Goal: Task Accomplishment & Management: Use online tool/utility

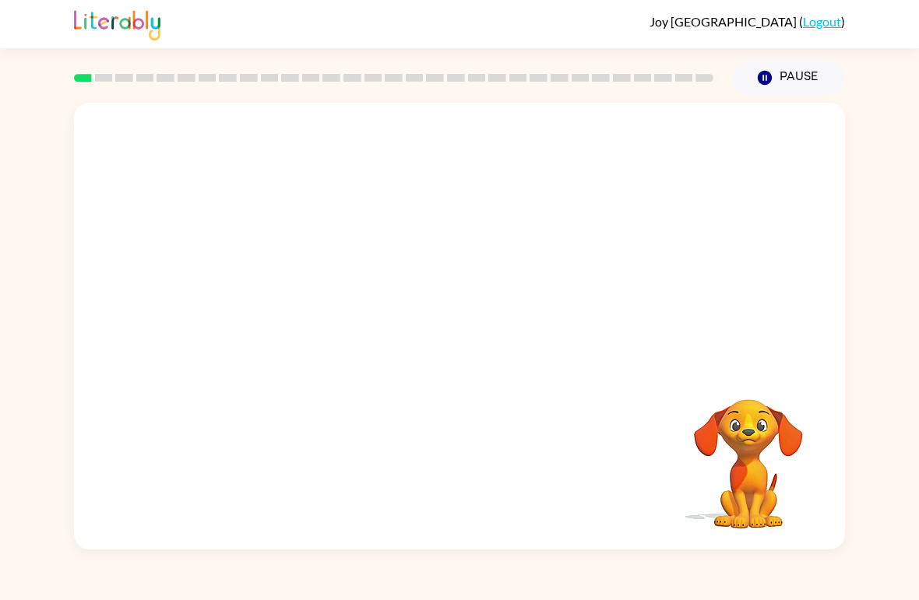
click at [410, 242] on video "Your browser must support playing .mp4 files to use Literably. Please try using…" at bounding box center [459, 235] width 771 height 264
click at [463, 343] on icon "button" at bounding box center [459, 334] width 27 height 27
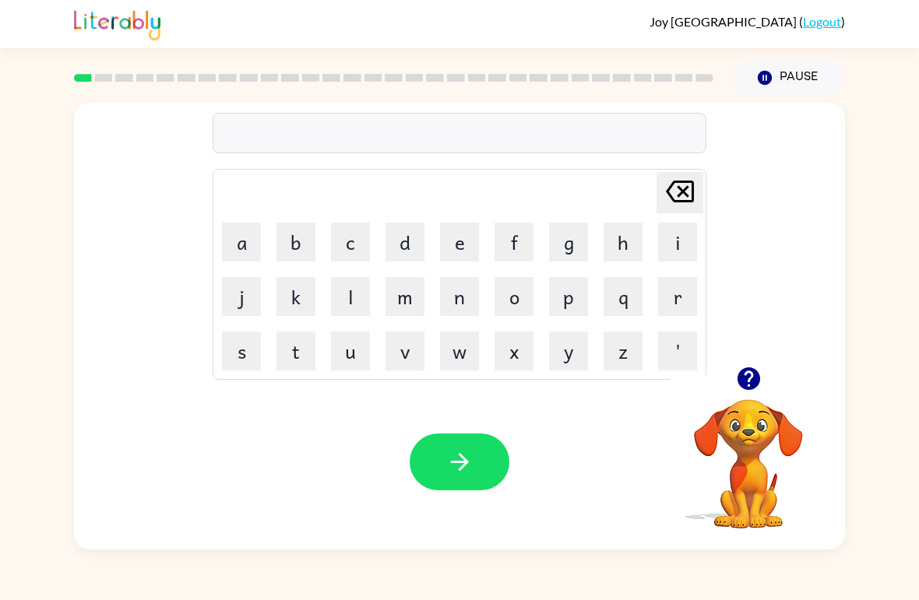
click at [668, 283] on button "r" at bounding box center [677, 296] width 39 height 39
click at [354, 348] on button "u" at bounding box center [350, 351] width 39 height 39
click at [295, 241] on button "b" at bounding box center [295, 242] width 39 height 39
click at [469, 448] on button "button" at bounding box center [460, 462] width 100 height 57
click at [413, 304] on button "m" at bounding box center [404, 296] width 39 height 39
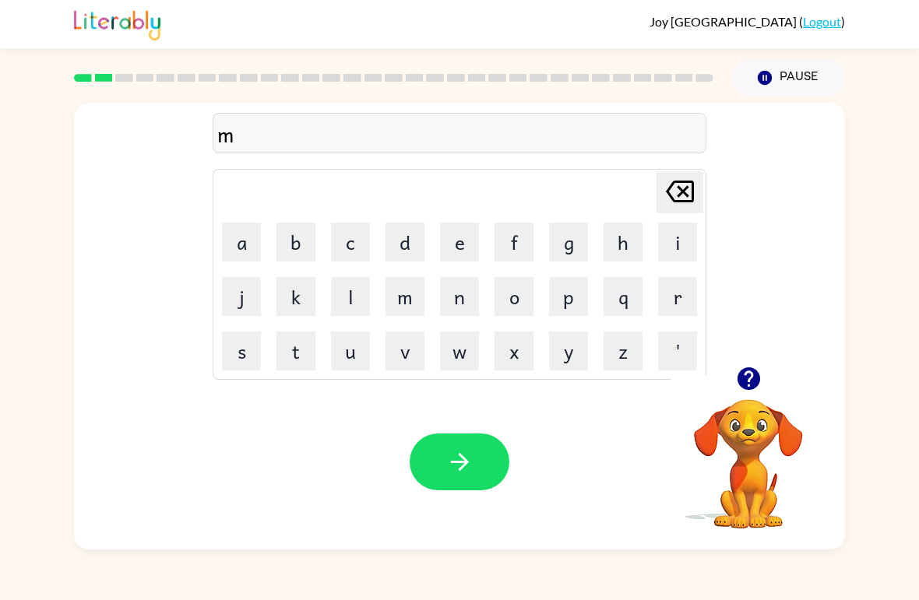
click at [514, 301] on button "o" at bounding box center [513, 296] width 39 height 39
click at [290, 365] on button "t" at bounding box center [295, 351] width 39 height 39
click at [628, 252] on button "h" at bounding box center [622, 242] width 39 height 39
click at [677, 199] on icon "[PERSON_NAME] last character input" at bounding box center [679, 191] width 37 height 37
click at [673, 195] on icon "[PERSON_NAME] last character input" at bounding box center [679, 191] width 37 height 37
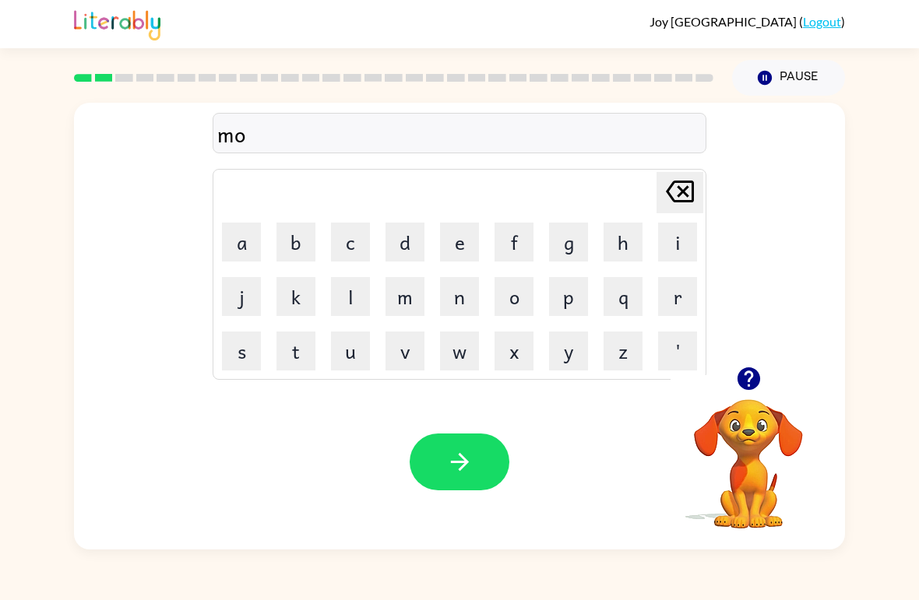
click at [350, 343] on button "u" at bounding box center [350, 351] width 39 height 39
click at [291, 355] on button "t" at bounding box center [295, 351] width 39 height 39
click at [615, 237] on button "h" at bounding box center [622, 242] width 39 height 39
click at [473, 452] on icon "button" at bounding box center [459, 461] width 27 height 27
click at [405, 238] on button "d" at bounding box center [404, 242] width 39 height 39
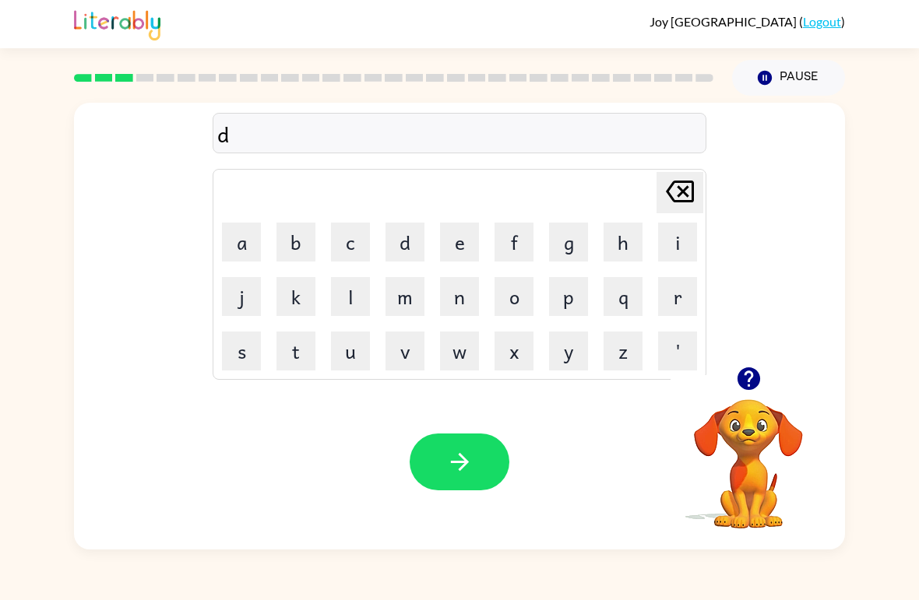
click at [459, 241] on button "e" at bounding box center [459, 242] width 39 height 39
click at [459, 304] on button "n" at bounding box center [459, 296] width 39 height 39
click at [471, 462] on icon "button" at bounding box center [459, 461] width 27 height 27
click at [232, 340] on button "s" at bounding box center [241, 351] width 39 height 39
click at [574, 297] on button "p" at bounding box center [568, 296] width 39 height 39
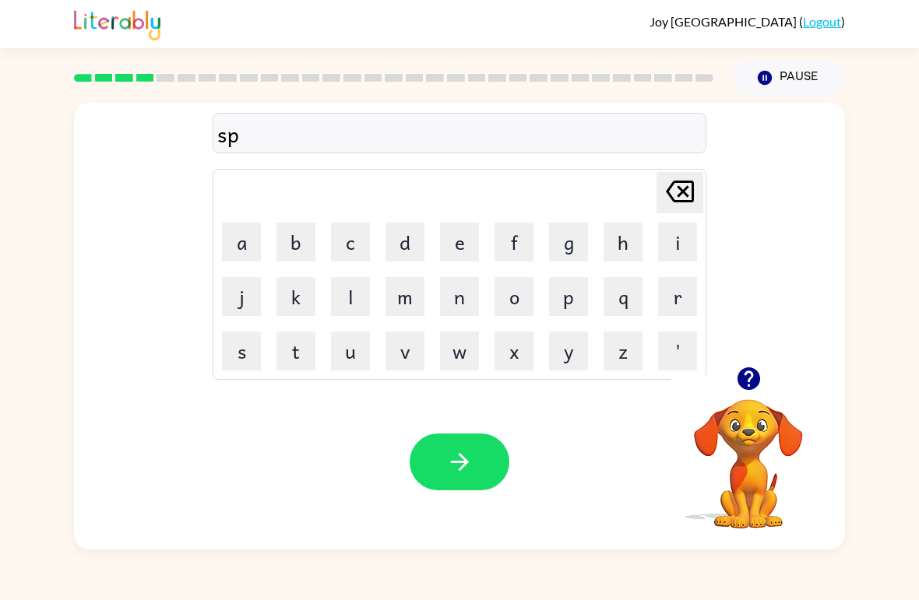
click at [511, 298] on button "o" at bounding box center [513, 296] width 39 height 39
click at [283, 349] on button "t" at bounding box center [295, 351] width 39 height 39
click at [467, 457] on icon "button" at bounding box center [459, 461] width 27 height 27
click at [236, 350] on button "s" at bounding box center [241, 351] width 39 height 39
click at [448, 349] on button "w" at bounding box center [459, 351] width 39 height 39
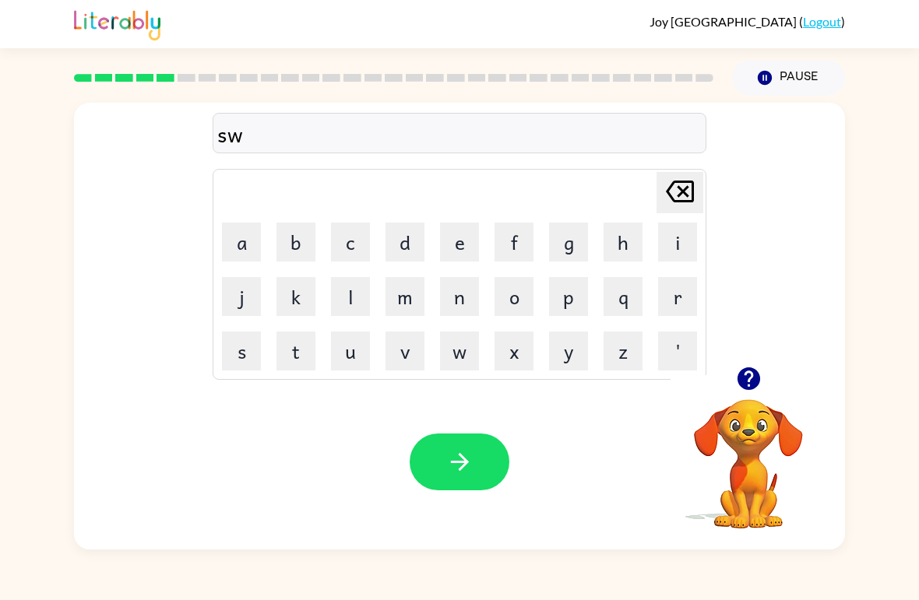
click at [459, 230] on button "e" at bounding box center [459, 242] width 39 height 39
click at [565, 250] on button "g" at bounding box center [568, 242] width 39 height 39
click at [664, 187] on icon "[PERSON_NAME] last character input" at bounding box center [679, 191] width 37 height 37
click at [572, 297] on button "p" at bounding box center [568, 296] width 39 height 39
click at [282, 362] on button "t" at bounding box center [295, 351] width 39 height 39
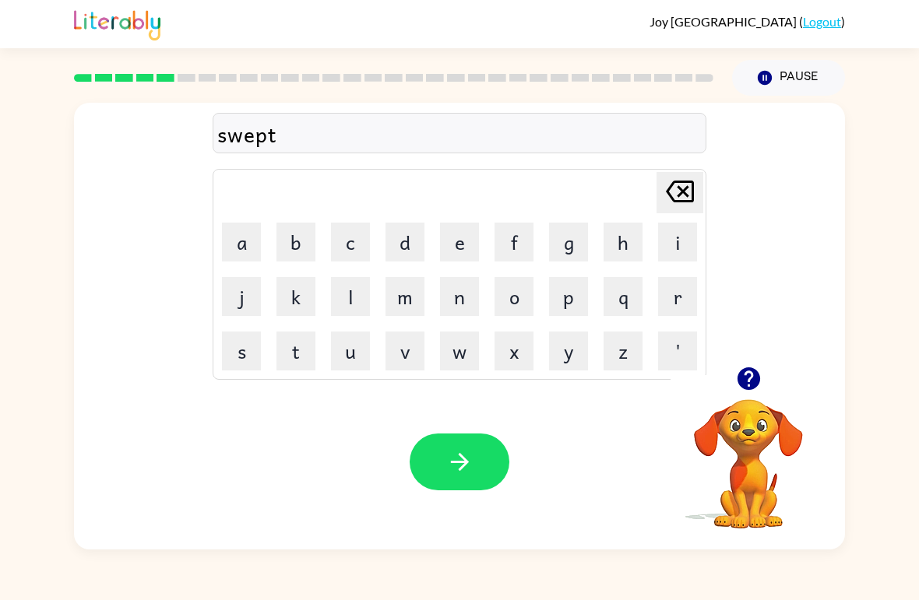
click at [456, 471] on icon "button" at bounding box center [459, 461] width 27 height 27
click at [571, 313] on button "p" at bounding box center [568, 296] width 39 height 39
click at [677, 242] on button "i" at bounding box center [677, 242] width 39 height 39
click at [457, 230] on button "e" at bounding box center [459, 242] width 39 height 39
click at [480, 469] on button "button" at bounding box center [460, 462] width 100 height 57
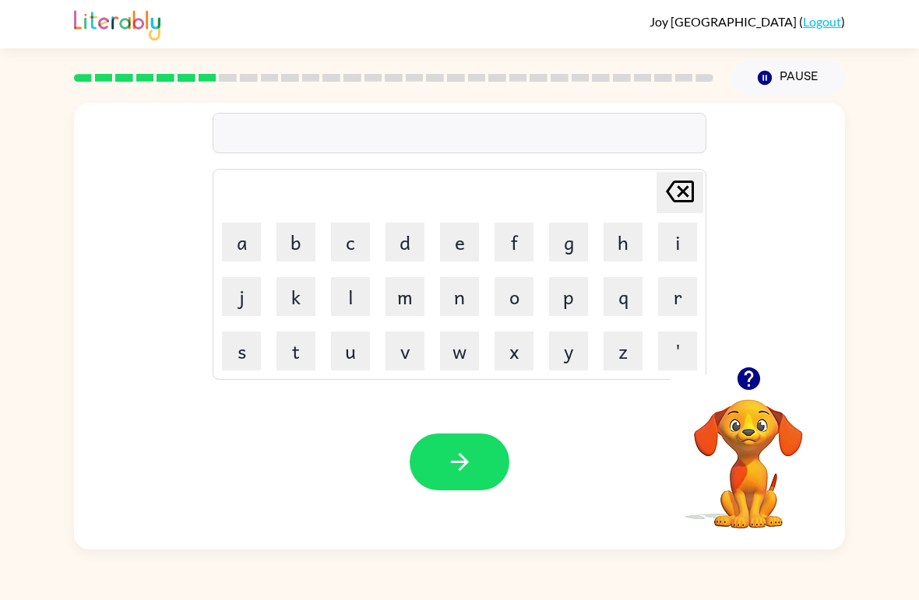
click at [341, 244] on button "c" at bounding box center [350, 242] width 39 height 39
click at [235, 243] on button "a" at bounding box center [241, 242] width 39 height 39
click at [450, 304] on button "n" at bounding box center [459, 296] width 39 height 39
click at [396, 236] on button "d" at bounding box center [404, 242] width 39 height 39
click at [348, 285] on button "l" at bounding box center [350, 296] width 39 height 39
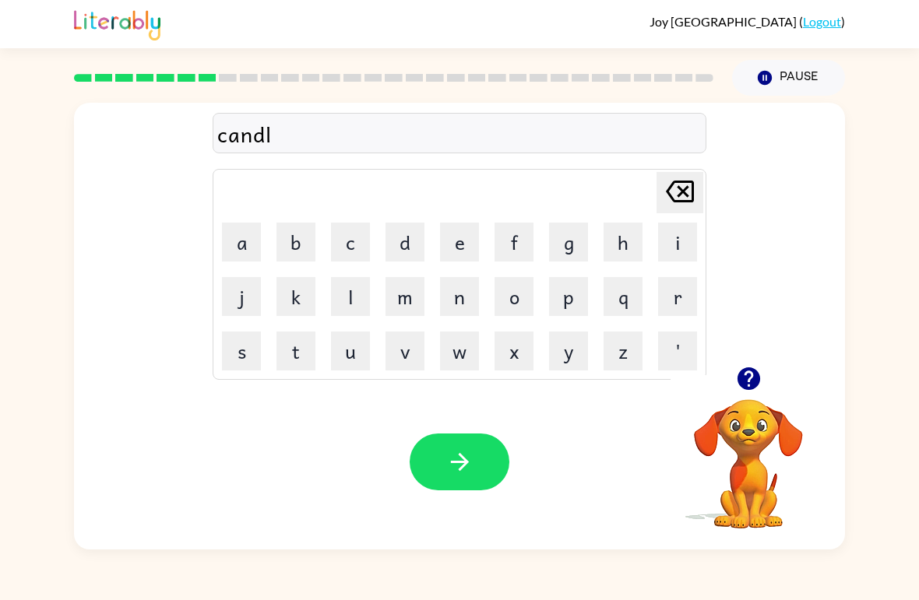
click at [448, 231] on button "e" at bounding box center [459, 242] width 39 height 39
click at [473, 447] on button "button" at bounding box center [460, 462] width 100 height 57
click at [295, 246] on button "b" at bounding box center [295, 242] width 39 height 39
click at [251, 241] on button "a" at bounding box center [241, 242] width 39 height 39
click at [295, 348] on button "t" at bounding box center [295, 351] width 39 height 39
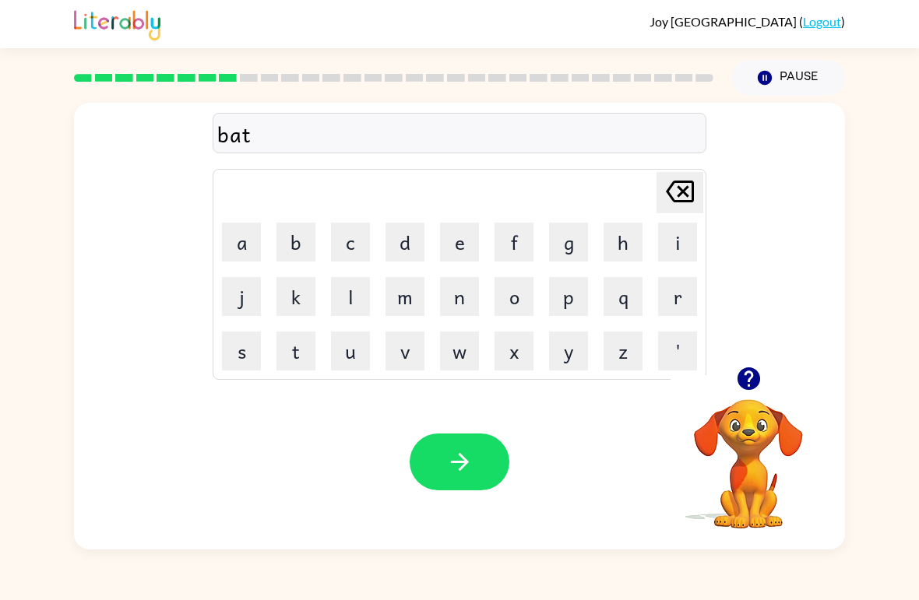
click at [616, 237] on button "h" at bounding box center [622, 242] width 39 height 39
click at [454, 484] on button "button" at bounding box center [460, 462] width 100 height 57
click at [355, 247] on button "c" at bounding box center [350, 242] width 39 height 39
click at [346, 287] on button "l" at bounding box center [350, 296] width 39 height 39
click at [516, 302] on button "o" at bounding box center [513, 296] width 39 height 39
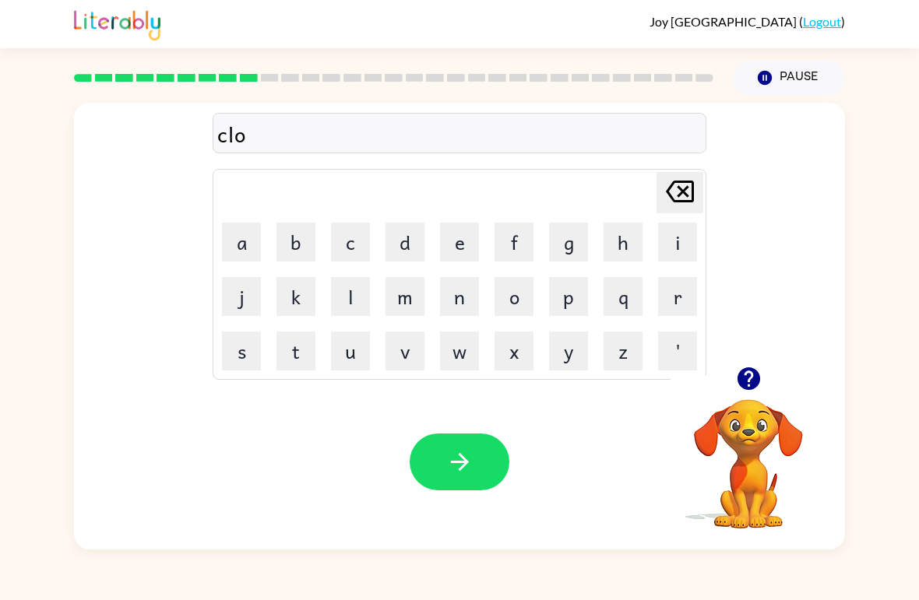
click at [463, 297] on button "n" at bounding box center [459, 296] width 39 height 39
click at [681, 190] on icon at bounding box center [680, 192] width 28 height 22
click at [448, 357] on button "w" at bounding box center [459, 351] width 39 height 39
click at [458, 306] on button "n" at bounding box center [459, 296] width 39 height 39
click at [443, 459] on button "button" at bounding box center [460, 462] width 100 height 57
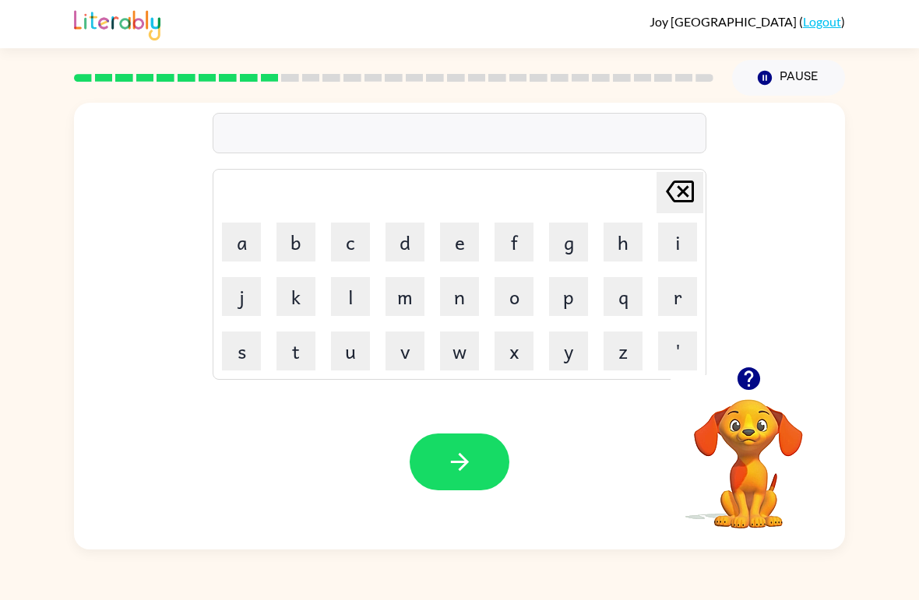
click at [239, 360] on button "s" at bounding box center [241, 351] width 39 height 39
click at [616, 240] on button "h" at bounding box center [622, 242] width 39 height 39
click at [513, 297] on button "o" at bounding box center [513, 296] width 39 height 39
click at [357, 251] on button "c" at bounding box center [350, 242] width 39 height 39
click at [292, 296] on button "k" at bounding box center [295, 296] width 39 height 39
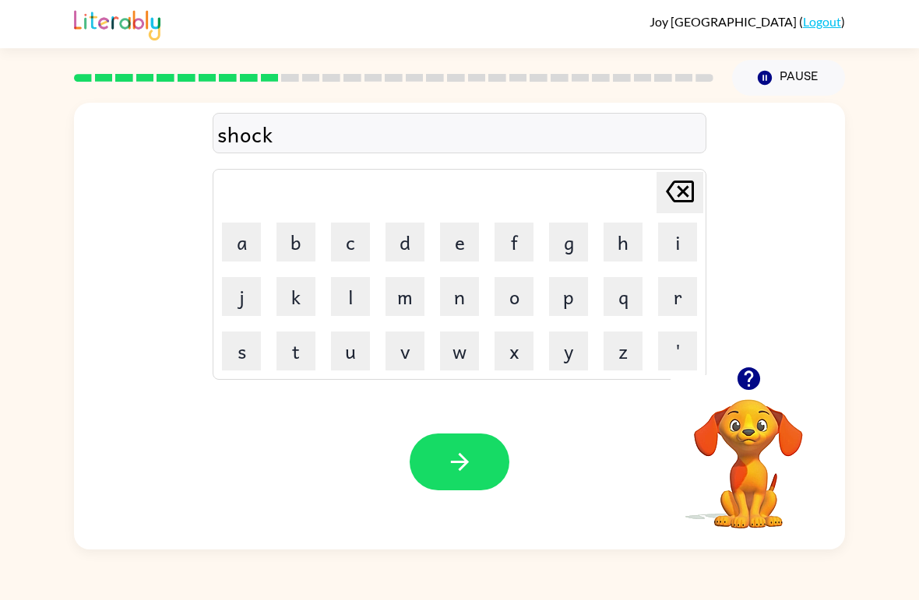
click at [453, 490] on button "button" at bounding box center [460, 462] width 100 height 57
click at [565, 242] on button "g" at bounding box center [568, 242] width 39 height 39
click at [241, 242] on button "a" at bounding box center [241, 242] width 39 height 39
click at [612, 352] on button "z" at bounding box center [622, 351] width 39 height 39
click at [474, 481] on button "button" at bounding box center [460, 462] width 100 height 57
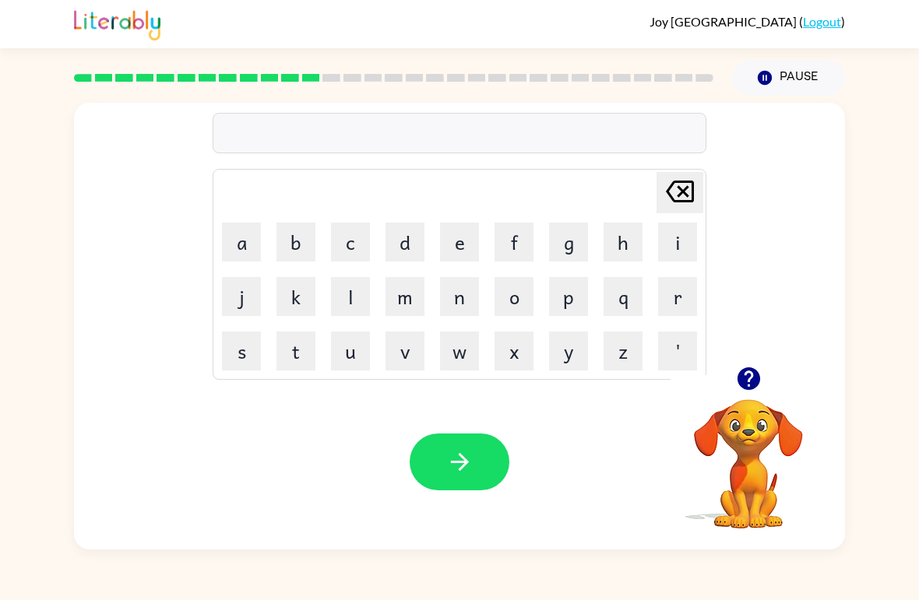
click at [458, 236] on button "e" at bounding box center [459, 242] width 39 height 39
click at [569, 298] on button "p" at bounding box center [568, 296] width 39 height 39
click at [340, 304] on button "l" at bounding box center [350, 296] width 39 height 39
click at [499, 303] on button "o" at bounding box center [513, 296] width 39 height 39
click at [401, 239] on button "d" at bounding box center [404, 242] width 39 height 39
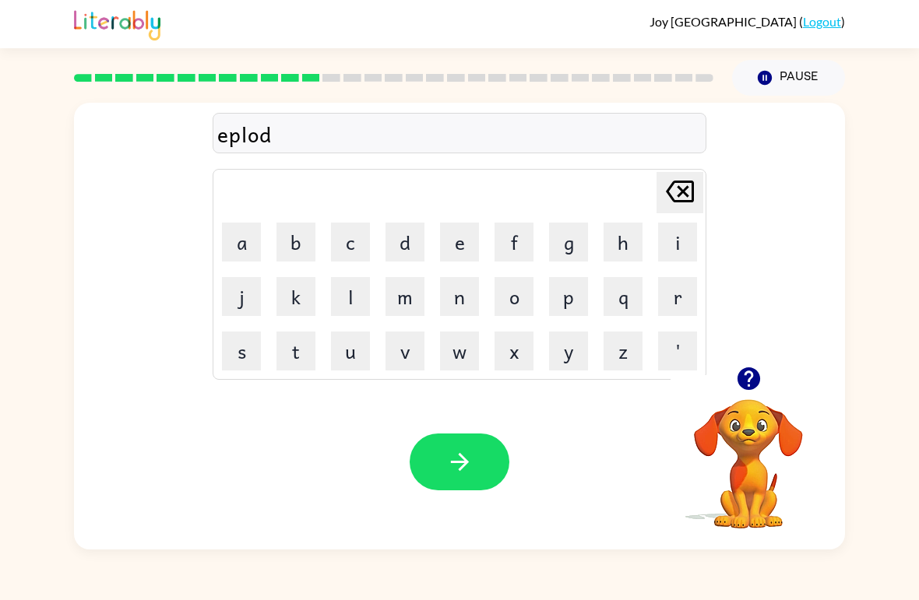
click at [441, 241] on button "e" at bounding box center [459, 242] width 39 height 39
click at [480, 472] on button "button" at bounding box center [460, 462] width 100 height 57
click at [231, 349] on button "s" at bounding box center [241, 351] width 39 height 39
click at [461, 355] on button "w" at bounding box center [459, 351] width 39 height 39
click at [450, 241] on button "e" at bounding box center [459, 242] width 39 height 39
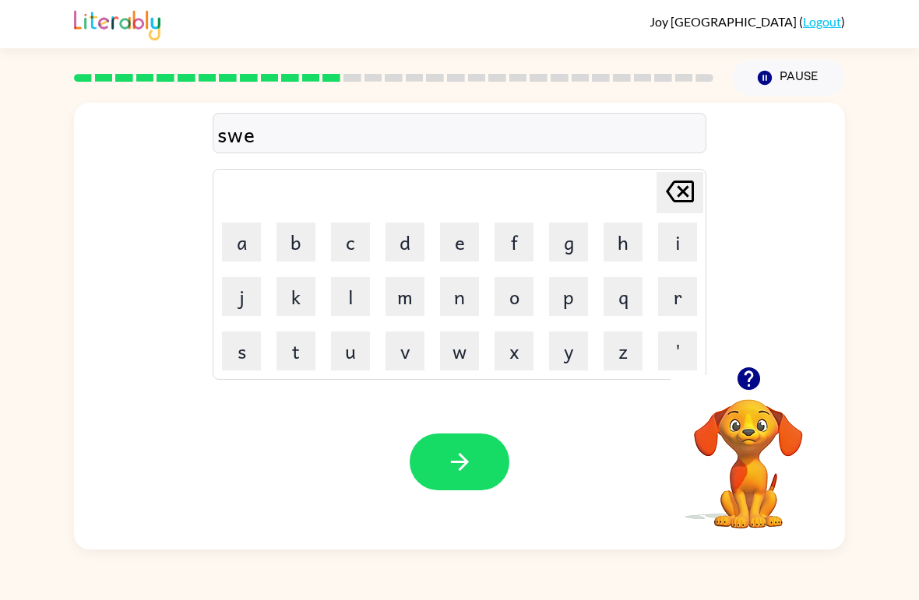
click at [449, 238] on button "e" at bounding box center [459, 242] width 39 height 39
click at [280, 337] on button "t" at bounding box center [295, 351] width 39 height 39
click at [458, 295] on button "n" at bounding box center [459, 296] width 39 height 39
click at [452, 239] on button "e" at bounding box center [459, 242] width 39 height 39
click at [238, 357] on button "s" at bounding box center [241, 351] width 39 height 39
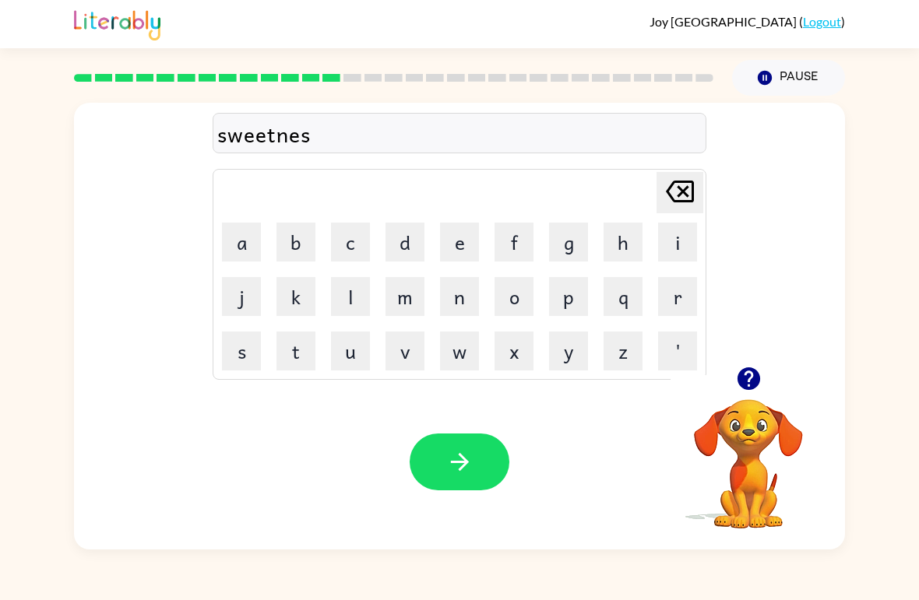
click at [242, 357] on button "s" at bounding box center [241, 351] width 39 height 39
click at [438, 483] on button "button" at bounding box center [460, 462] width 100 height 57
click at [621, 248] on button "h" at bounding box center [622, 242] width 39 height 39
click at [675, 240] on button "i" at bounding box center [677, 242] width 39 height 39
click at [560, 300] on button "p" at bounding box center [568, 296] width 39 height 39
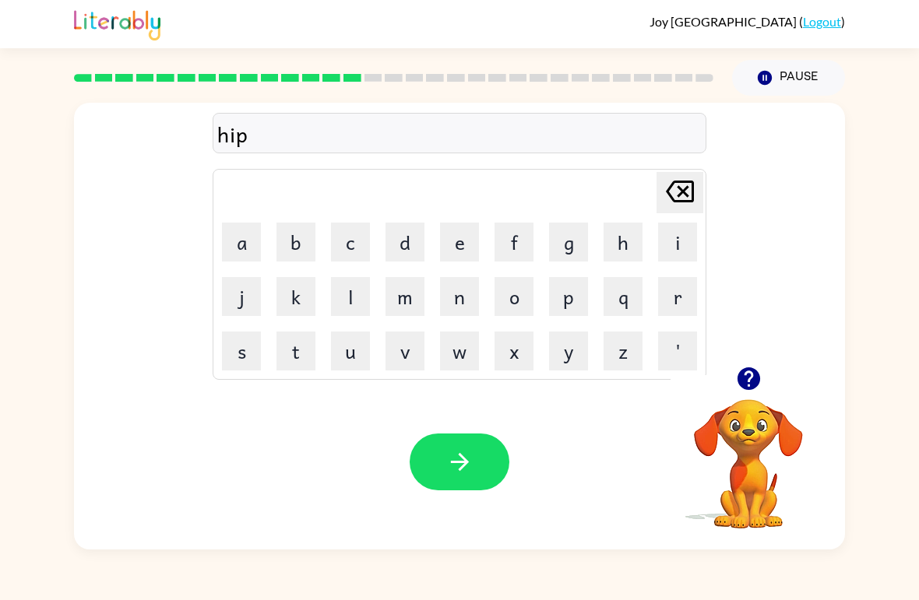
click at [559, 297] on button "p" at bounding box center [568, 296] width 39 height 39
click at [510, 293] on button "o" at bounding box center [513, 296] width 39 height 39
click at [471, 460] on icon "button" at bounding box center [459, 461] width 27 height 27
click at [512, 242] on button "f" at bounding box center [513, 242] width 39 height 39
click at [522, 288] on button "o" at bounding box center [513, 296] width 39 height 39
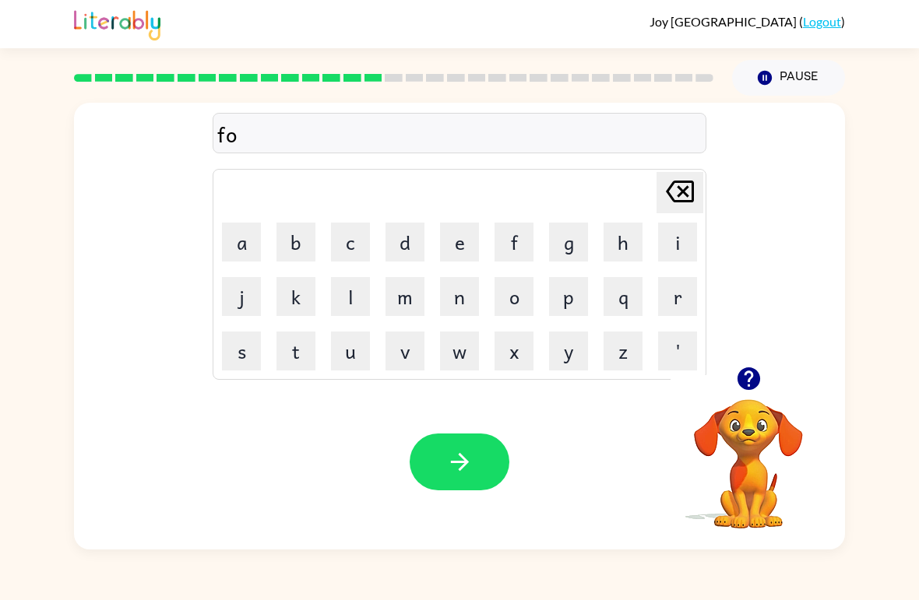
click at [677, 294] on button "r" at bounding box center [677, 296] width 39 height 39
click at [285, 301] on button "k" at bounding box center [295, 296] width 39 height 39
click at [476, 454] on button "button" at bounding box center [460, 462] width 100 height 57
click at [455, 357] on button "w" at bounding box center [459, 351] width 39 height 39
click at [447, 231] on button "e" at bounding box center [459, 242] width 39 height 39
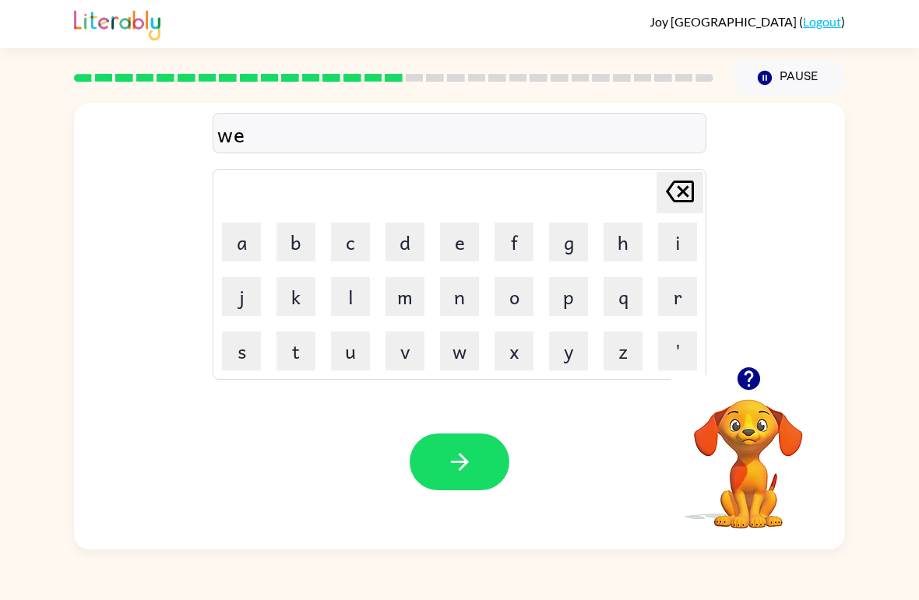
click at [294, 228] on button "b" at bounding box center [295, 242] width 39 height 39
click at [455, 465] on icon "button" at bounding box center [459, 461] width 27 height 27
click at [244, 336] on button "s" at bounding box center [241, 351] width 39 height 39
click at [452, 254] on button "e" at bounding box center [459, 242] width 39 height 39
click at [563, 297] on button "p" at bounding box center [568, 296] width 39 height 39
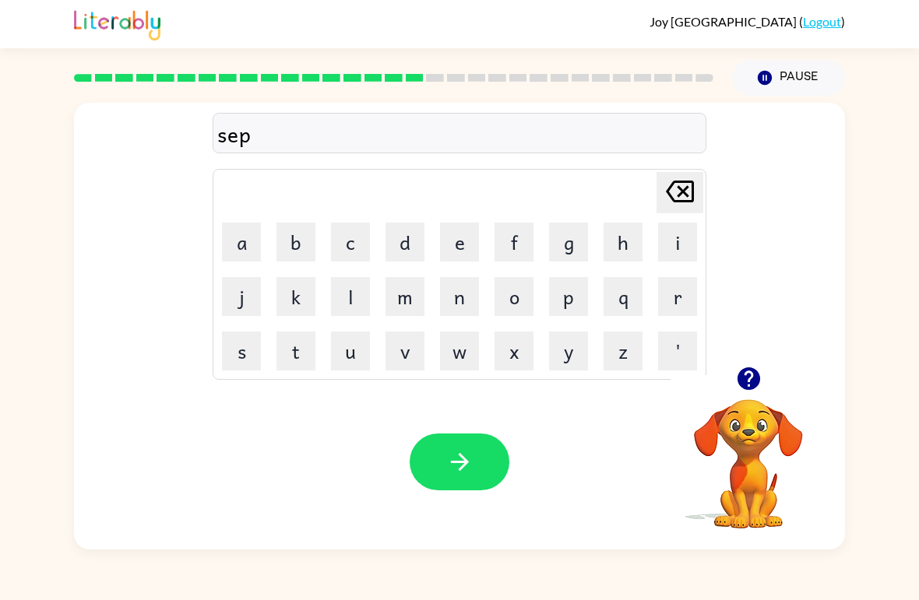
click at [297, 350] on button "t" at bounding box center [295, 351] width 39 height 39
click at [670, 199] on icon at bounding box center [680, 192] width 28 height 22
click at [670, 198] on icon at bounding box center [680, 192] width 28 height 22
click at [696, 167] on div "se Delete Delete last character input a b c d e f g h i j k l m n o p q r s t u…" at bounding box center [460, 235] width 494 height 290
click at [685, 188] on icon "[PERSON_NAME] last character input" at bounding box center [679, 191] width 37 height 37
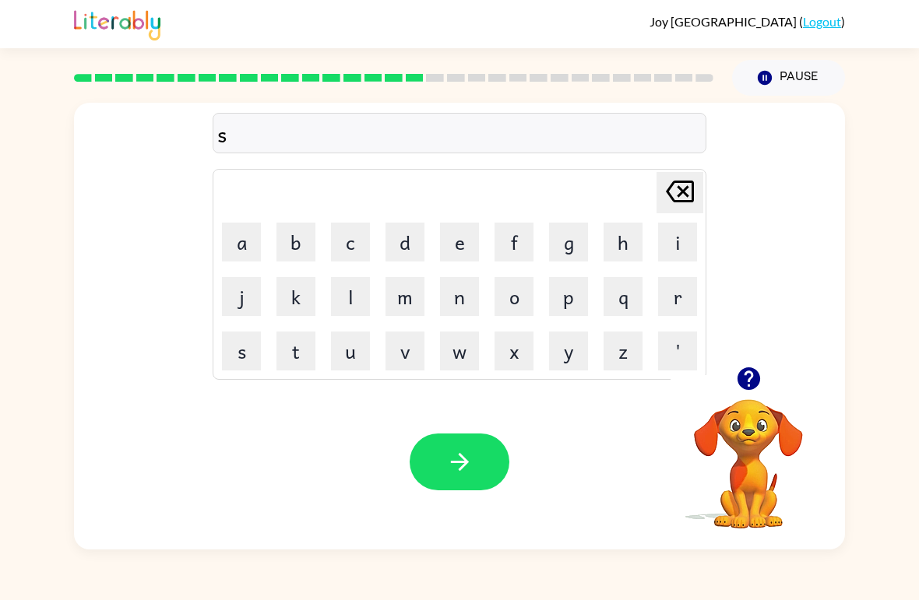
click at [348, 294] on button "l" at bounding box center [350, 296] width 39 height 39
click at [460, 238] on button "e" at bounding box center [459, 242] width 39 height 39
click at [571, 293] on button "p" at bounding box center [568, 296] width 39 height 39
click at [294, 339] on button "t" at bounding box center [295, 351] width 39 height 39
click at [494, 438] on button "button" at bounding box center [460, 462] width 100 height 57
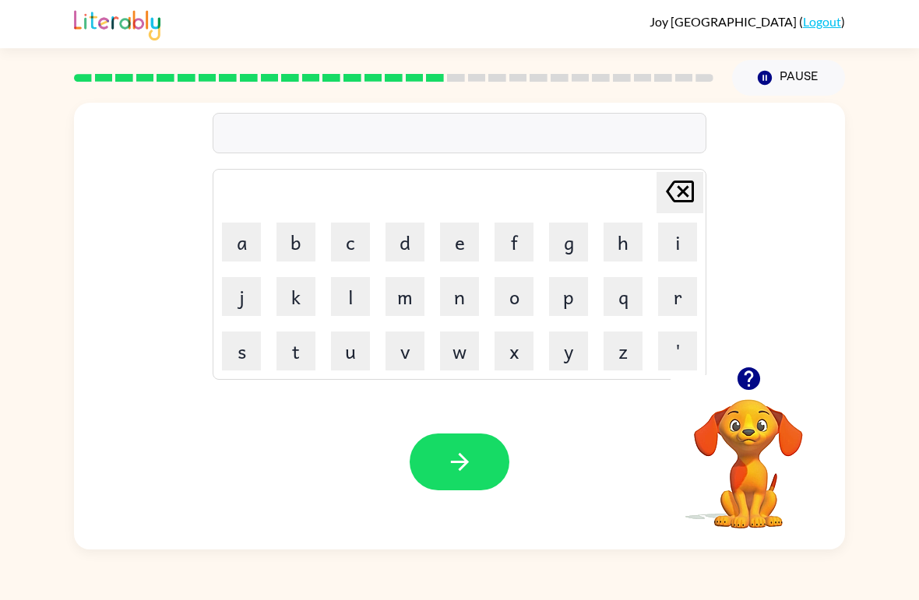
click at [621, 246] on button "h" at bounding box center [622, 242] width 39 height 39
click at [246, 248] on button "a" at bounding box center [241, 242] width 39 height 39
click at [667, 299] on button "r" at bounding box center [677, 296] width 39 height 39
click at [411, 232] on button "d" at bounding box center [404, 242] width 39 height 39
click at [482, 473] on button "button" at bounding box center [460, 462] width 100 height 57
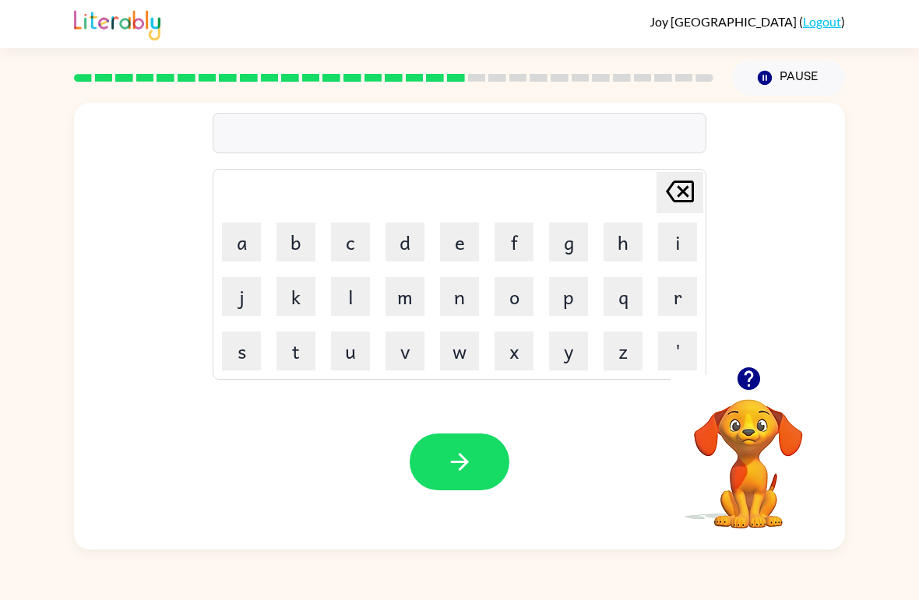
click at [682, 297] on button "r" at bounding box center [677, 296] width 39 height 39
click at [511, 291] on button "o" at bounding box center [513, 296] width 39 height 39
click at [408, 237] on button "d" at bounding box center [404, 242] width 39 height 39
click at [461, 452] on icon "button" at bounding box center [459, 461] width 27 height 27
click at [684, 304] on button "r" at bounding box center [677, 296] width 39 height 39
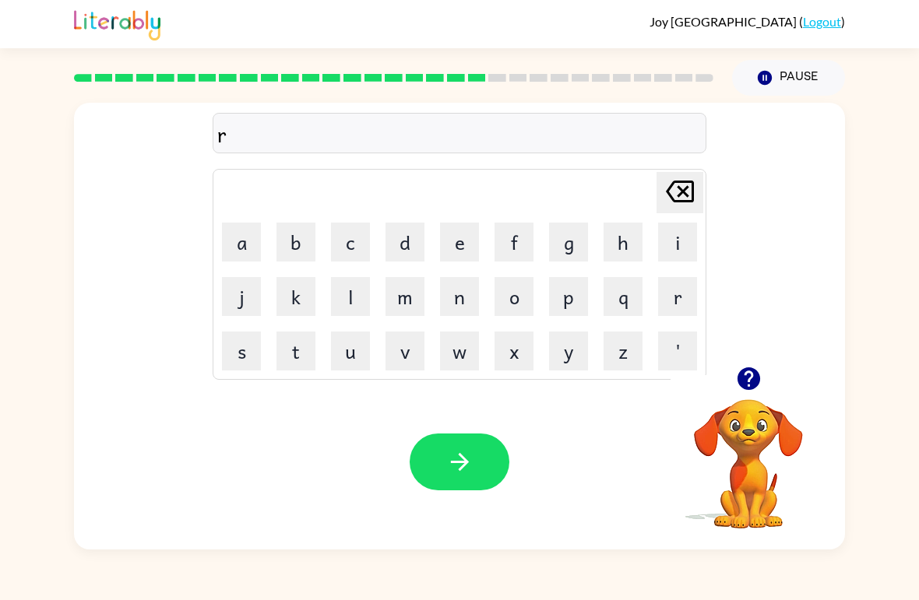
click at [445, 248] on button "e" at bounding box center [459, 242] width 39 height 39
click at [243, 355] on button "s" at bounding box center [241, 351] width 39 height 39
click at [301, 344] on button "t" at bounding box center [295, 351] width 39 height 39
click at [461, 246] on button "e" at bounding box center [459, 242] width 39 height 39
click at [401, 242] on button "d" at bounding box center [404, 242] width 39 height 39
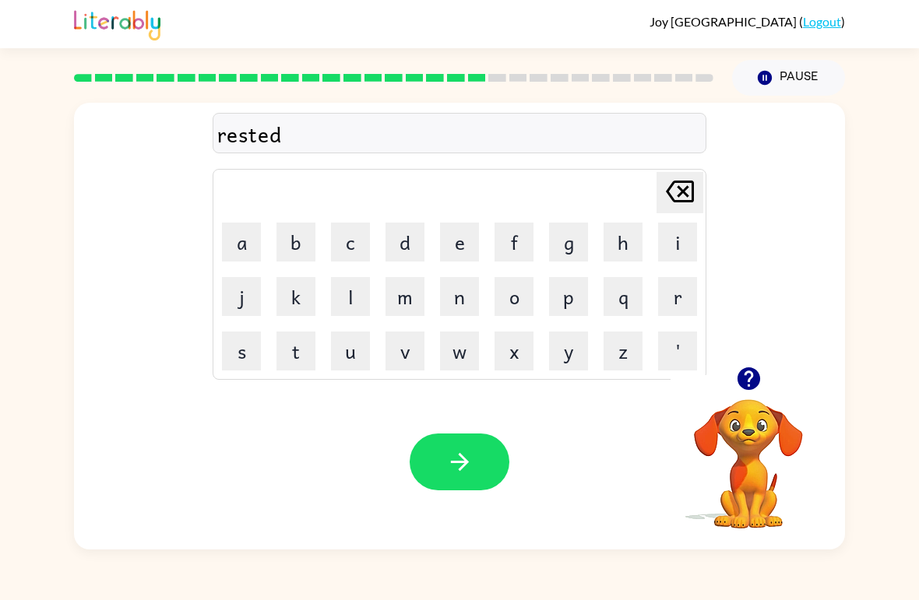
click at [463, 465] on icon "button" at bounding box center [459, 461] width 27 height 27
click at [445, 347] on button "w" at bounding box center [459, 351] width 39 height 39
click at [233, 242] on button "a" at bounding box center [241, 242] width 39 height 39
click at [346, 236] on button "c" at bounding box center [350, 242] width 39 height 39
click at [677, 206] on icon "[PERSON_NAME] last character input" at bounding box center [679, 191] width 37 height 37
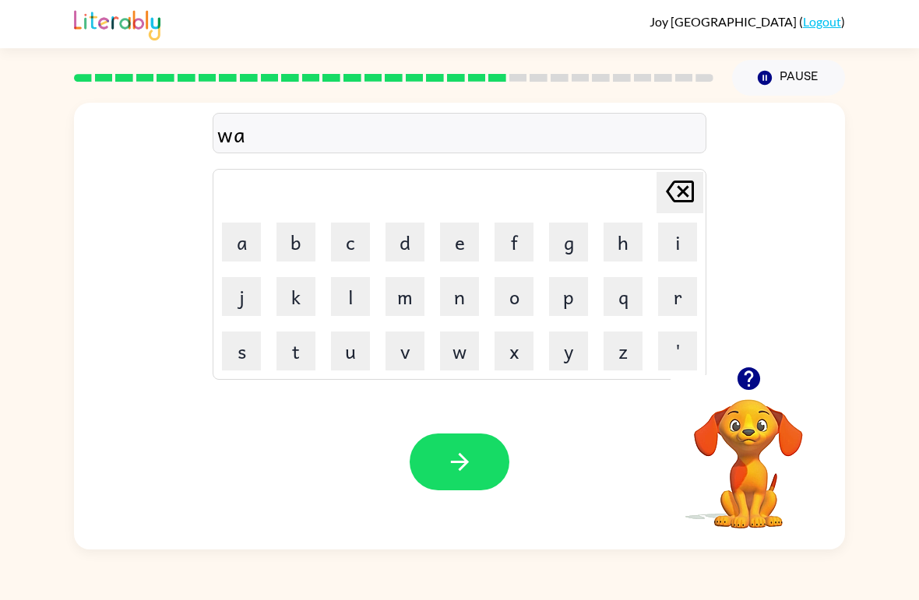
click at [291, 297] on button "k" at bounding box center [295, 296] width 39 height 39
click at [465, 237] on button "e" at bounding box center [459, 242] width 39 height 39
click at [471, 447] on button "button" at bounding box center [460, 462] width 100 height 57
click at [666, 354] on button "'" at bounding box center [677, 351] width 39 height 39
click at [673, 195] on icon "[PERSON_NAME] last character input" at bounding box center [679, 191] width 37 height 37
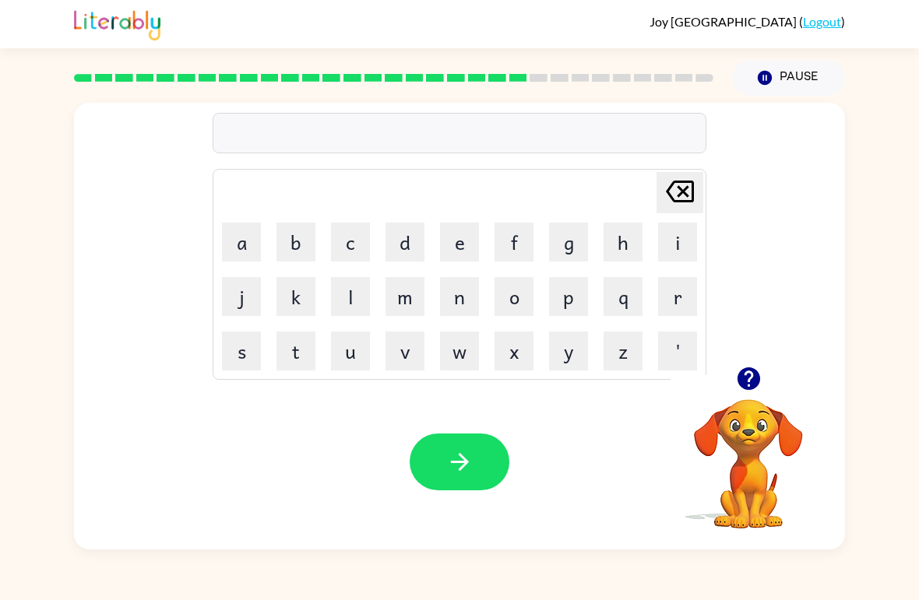
click at [234, 349] on button "s" at bounding box center [241, 351] width 39 height 39
click at [465, 295] on button "n" at bounding box center [459, 296] width 39 height 39
click at [497, 308] on button "o" at bounding box center [513, 296] width 39 height 39
click at [445, 347] on button "w" at bounding box center [459, 351] width 39 height 39
click at [408, 301] on button "m" at bounding box center [404, 296] width 39 height 39
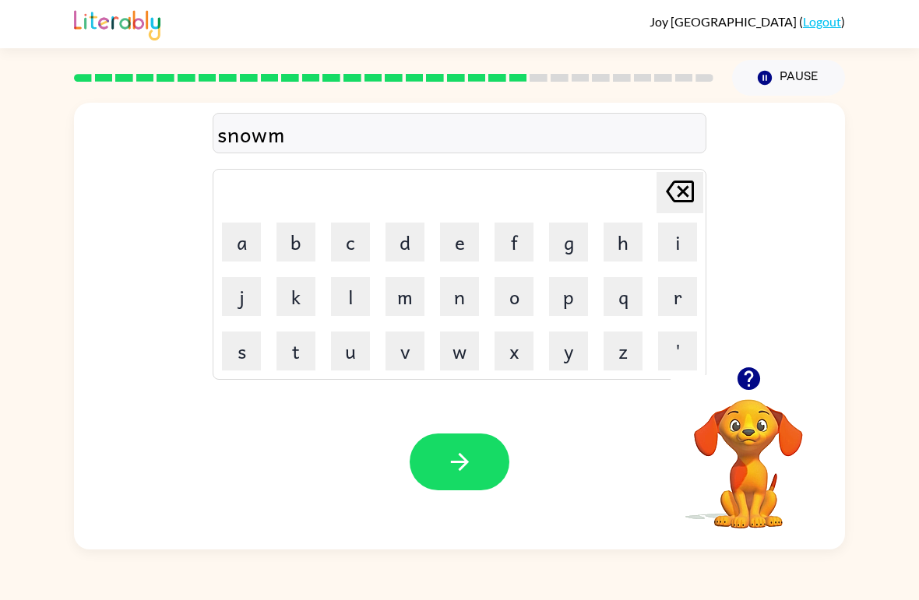
click at [459, 304] on button "n" at bounding box center [459, 296] width 39 height 39
click at [486, 467] on button "button" at bounding box center [460, 462] width 100 height 57
click at [455, 355] on button "w" at bounding box center [459, 351] width 39 height 39
click at [686, 253] on button "i" at bounding box center [677, 242] width 39 height 39
click at [454, 287] on button "n" at bounding box center [459, 296] width 39 height 39
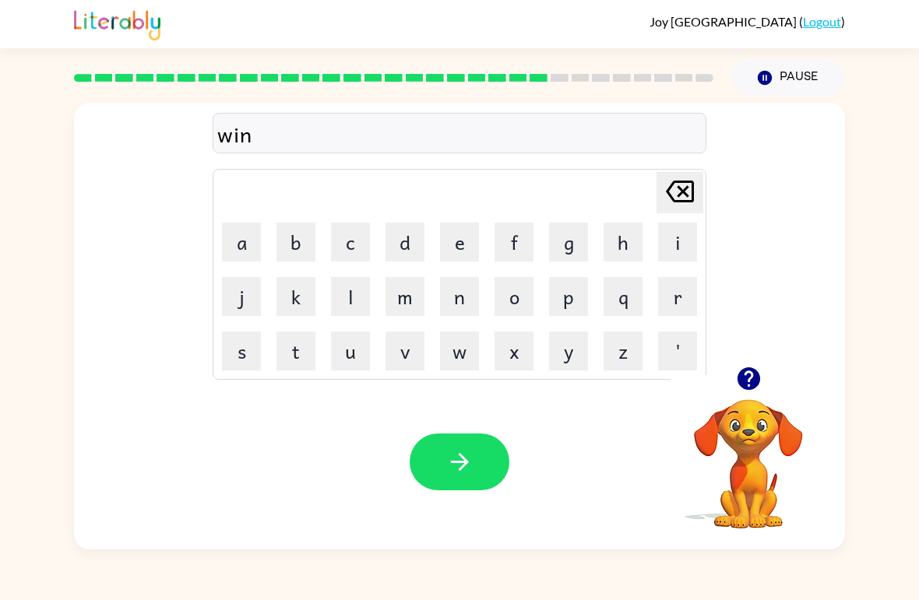
click at [303, 353] on button "t" at bounding box center [295, 351] width 39 height 39
click at [442, 238] on button "e" at bounding box center [459, 242] width 39 height 39
click at [684, 290] on button "r" at bounding box center [677, 296] width 39 height 39
click at [455, 474] on icon "button" at bounding box center [459, 461] width 27 height 27
click at [344, 233] on button "c" at bounding box center [350, 242] width 39 height 39
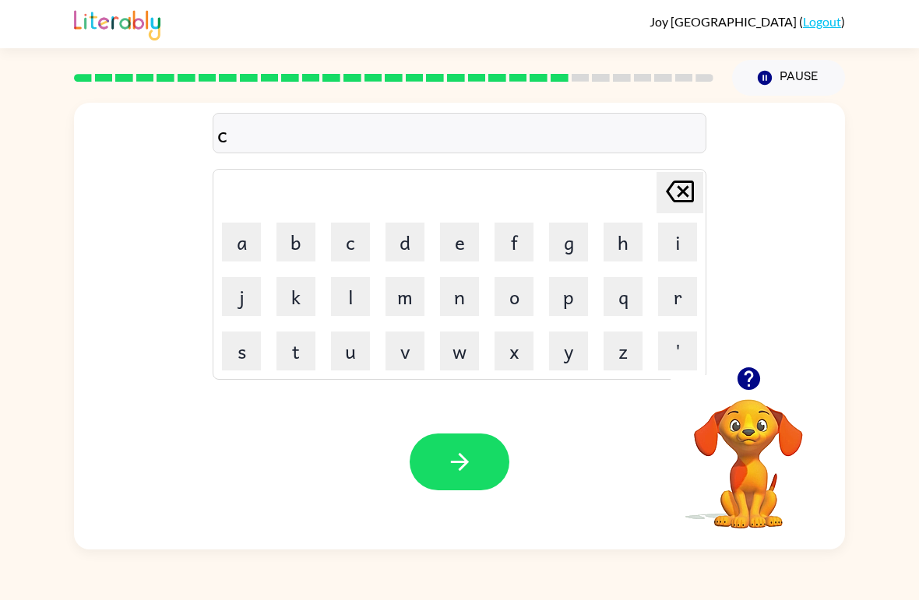
click at [622, 246] on button "h" at bounding box center [622, 242] width 39 height 39
click at [457, 242] on button "e" at bounding box center [459, 242] width 39 height 39
click at [254, 357] on button "s" at bounding box center [241, 351] width 39 height 39
click at [304, 353] on button "t" at bounding box center [295, 351] width 39 height 39
click at [480, 441] on button "button" at bounding box center [460, 462] width 100 height 57
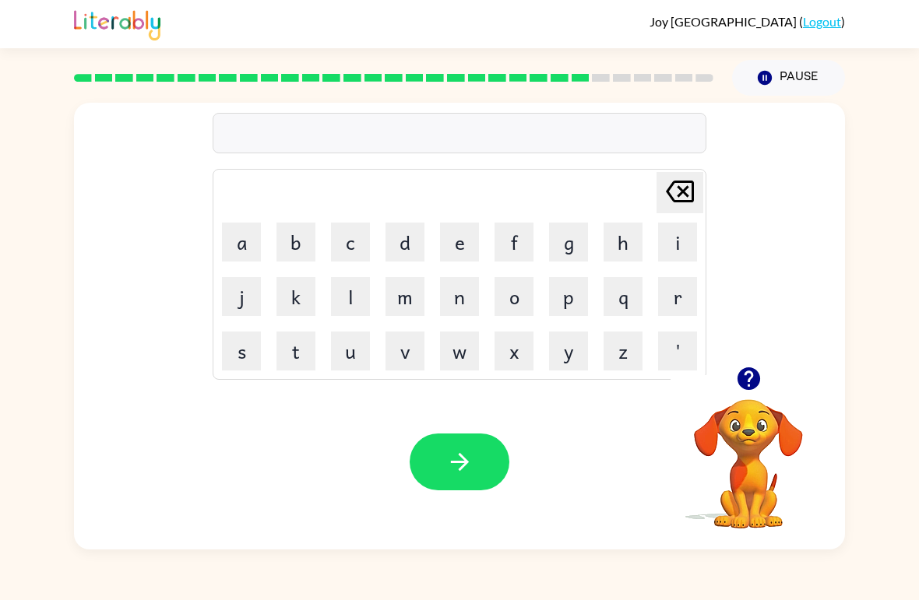
click at [243, 350] on button "s" at bounding box center [241, 351] width 39 height 39
click at [357, 346] on button "u" at bounding box center [350, 351] width 39 height 39
click at [405, 253] on button "d" at bounding box center [404, 242] width 39 height 39
click at [458, 251] on button "e" at bounding box center [459, 242] width 39 height 39
click at [451, 306] on button "n" at bounding box center [459, 296] width 39 height 39
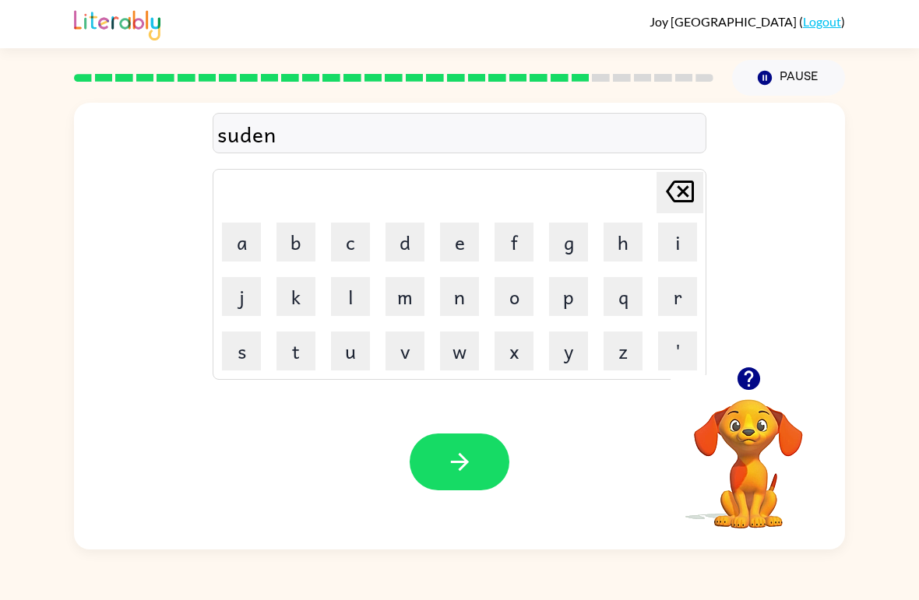
click at [463, 460] on icon "button" at bounding box center [459, 462] width 18 height 18
click at [350, 233] on button "c" at bounding box center [350, 242] width 39 height 39
click at [505, 294] on button "o" at bounding box center [513, 296] width 39 height 39
click at [462, 290] on button "n" at bounding box center [459, 296] width 39 height 39
click at [477, 244] on button "e" at bounding box center [459, 242] width 39 height 39
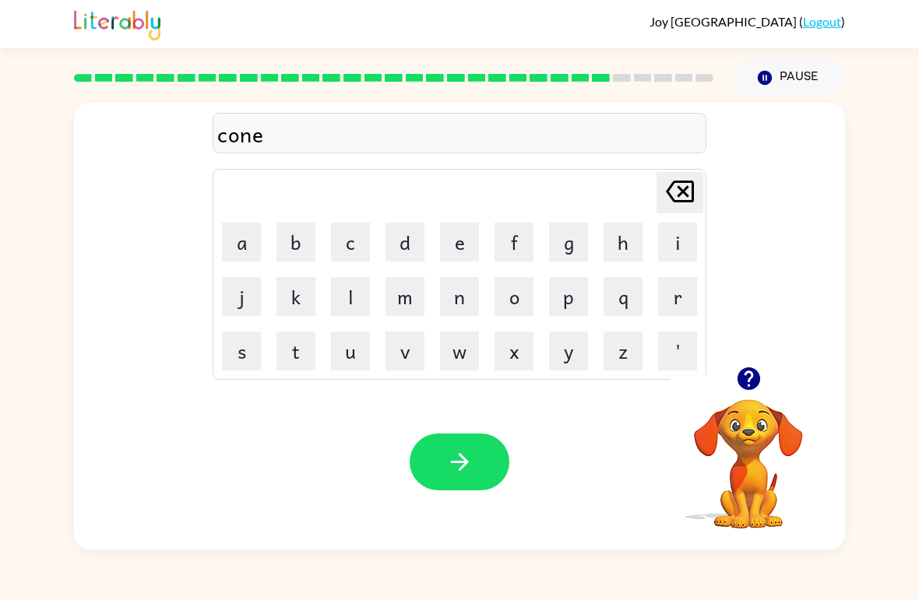
click at [476, 459] on button "button" at bounding box center [460, 462] width 100 height 57
click at [335, 250] on button "c" at bounding box center [350, 242] width 39 height 39
click at [625, 249] on button "h" at bounding box center [622, 242] width 39 height 39
click at [260, 223] on button "a" at bounding box center [241, 242] width 39 height 39
click at [659, 244] on button "i" at bounding box center [677, 242] width 39 height 39
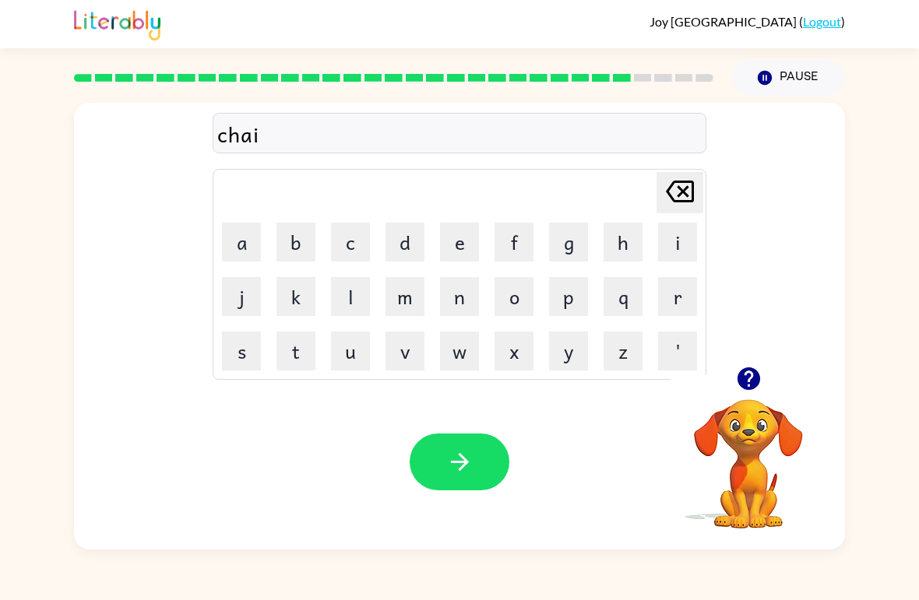
click at [445, 302] on button "n" at bounding box center [459, 296] width 39 height 39
click at [469, 464] on icon "button" at bounding box center [459, 461] width 27 height 27
click at [235, 365] on button "s" at bounding box center [241, 351] width 39 height 39
click at [617, 238] on button "h" at bounding box center [622, 242] width 39 height 39
click at [348, 341] on button "u" at bounding box center [350, 351] width 39 height 39
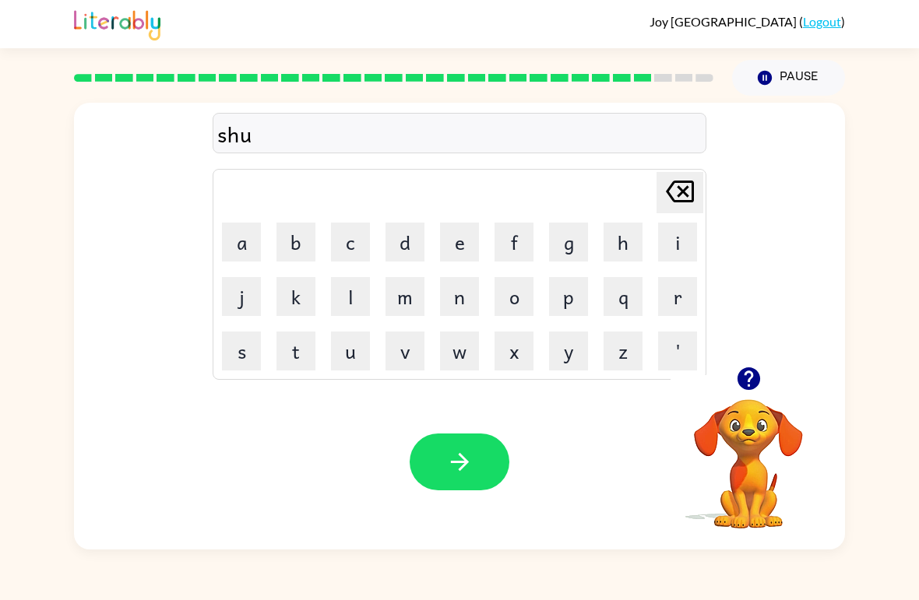
click at [311, 346] on button "t" at bounding box center [295, 351] width 39 height 39
click at [450, 488] on button "button" at bounding box center [460, 462] width 100 height 57
click at [287, 362] on button "t" at bounding box center [295, 351] width 39 height 39
click at [630, 235] on button "h" at bounding box center [622, 242] width 39 height 39
click at [670, 239] on button "i" at bounding box center [677, 242] width 39 height 39
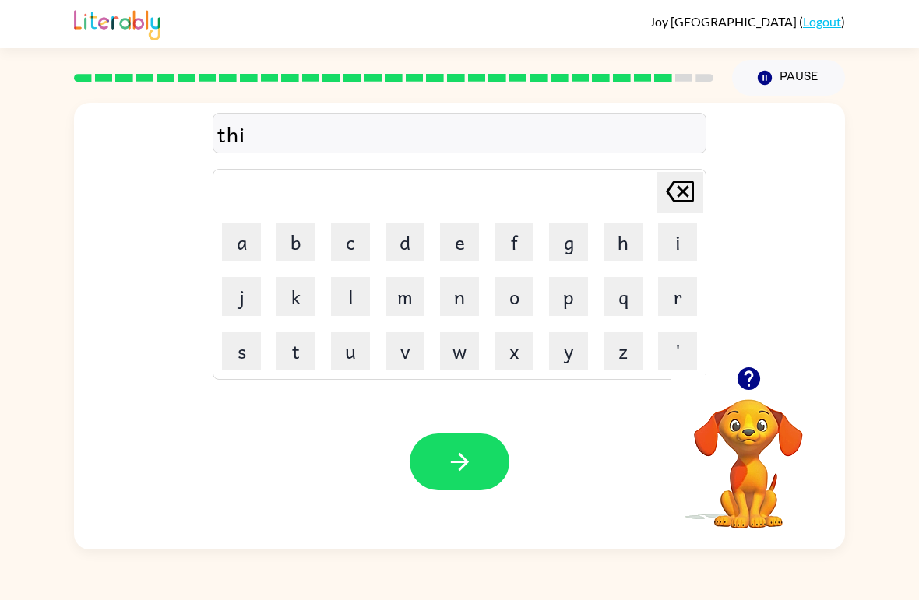
click at [662, 304] on button "r" at bounding box center [677, 296] width 39 height 39
click at [242, 344] on button "s" at bounding box center [241, 351] width 39 height 39
click at [282, 339] on button "t" at bounding box center [295, 351] width 39 height 39
click at [462, 450] on icon "button" at bounding box center [459, 461] width 27 height 27
click at [671, 295] on button "r" at bounding box center [677, 296] width 39 height 39
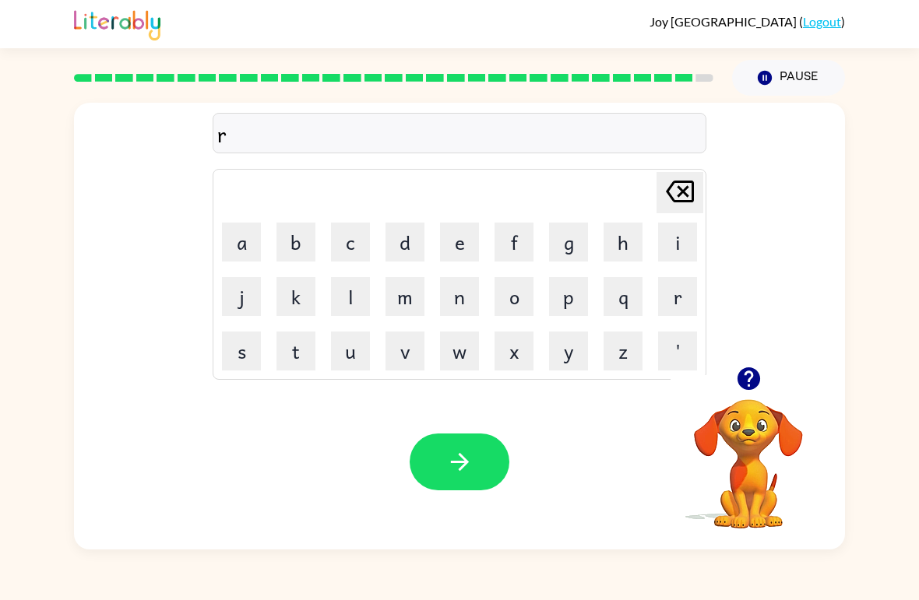
click at [681, 234] on button "i" at bounding box center [677, 242] width 39 height 39
click at [550, 307] on button "p" at bounding box center [568, 296] width 39 height 39
click at [465, 232] on button "e" at bounding box center [459, 242] width 39 height 39
click at [481, 451] on button "button" at bounding box center [460, 462] width 100 height 57
